Goal: Task Accomplishment & Management: Manage account settings

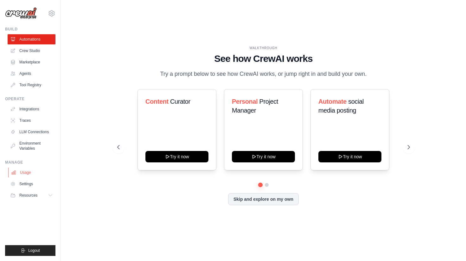
click at [29, 172] on link "Usage" at bounding box center [32, 172] width 48 height 10
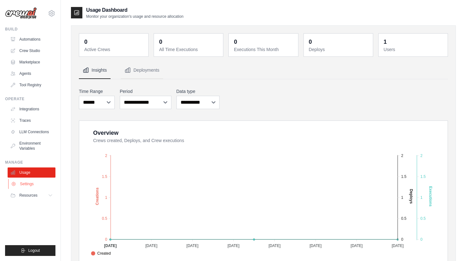
click at [33, 187] on link "Settings" at bounding box center [32, 184] width 48 height 10
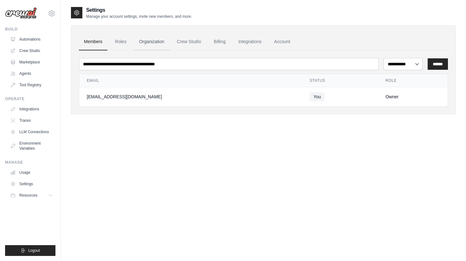
click at [141, 41] on link "Organization" at bounding box center [151, 41] width 35 height 17
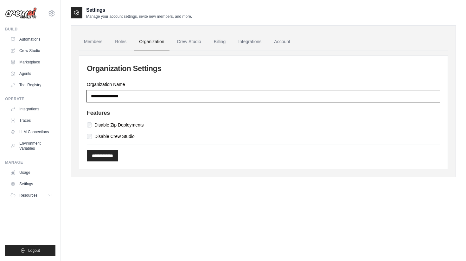
click at [159, 95] on input "Organization Name" at bounding box center [264, 96] width 354 height 12
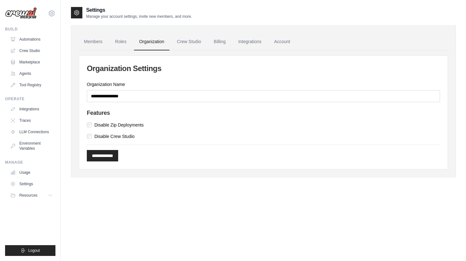
click at [172, 76] on div "**********" at bounding box center [263, 112] width 369 height 113
click at [187, 39] on link "Crew Studio" at bounding box center [189, 41] width 34 height 17
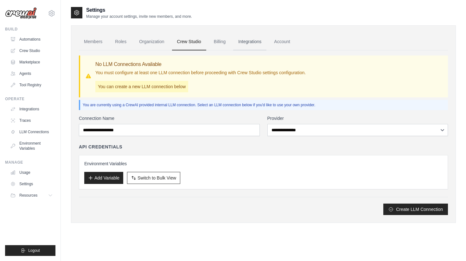
click at [263, 41] on link "Integrations" at bounding box center [249, 41] width 33 height 17
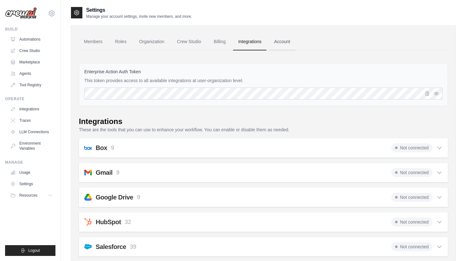
click at [282, 42] on link "Account" at bounding box center [282, 41] width 26 height 17
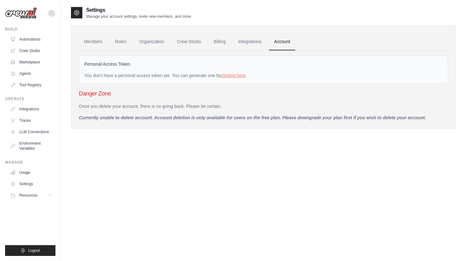
click at [110, 45] on ul "Members Roles Organization Crew Studio Billing Integrations Account" at bounding box center [263, 41] width 369 height 17
click at [116, 45] on link "Roles" at bounding box center [121, 41] width 22 height 17
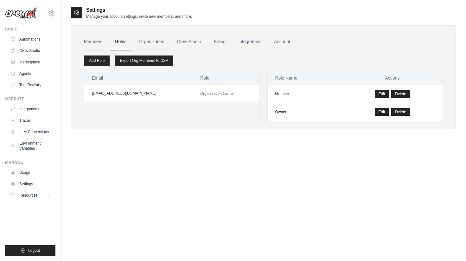
click at [96, 43] on link "Members" at bounding box center [93, 41] width 29 height 17
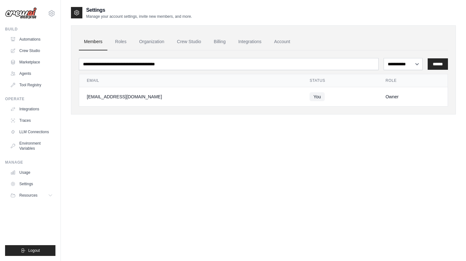
click at [152, 150] on div "**********" at bounding box center [263, 136] width 385 height 261
click at [47, 41] on link "Automations" at bounding box center [32, 39] width 48 height 10
